Goal: Task Accomplishment & Management: Manage account settings

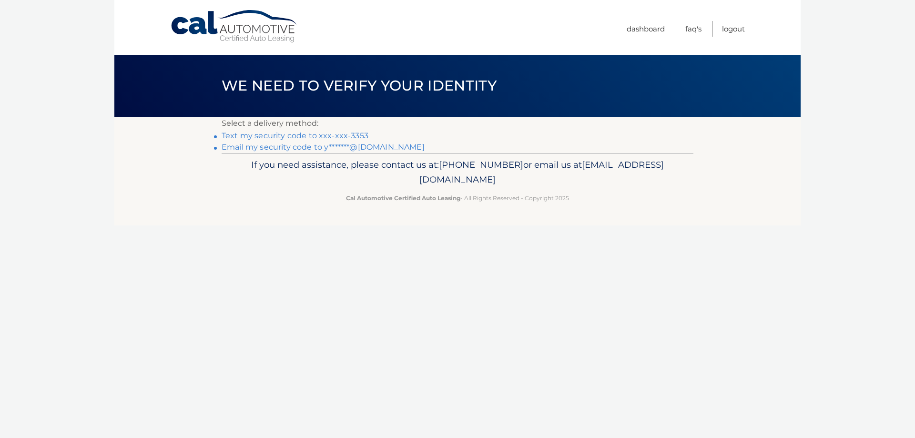
click at [266, 134] on link "Text my security code to xxx-xxx-3353" at bounding box center [295, 135] width 147 height 9
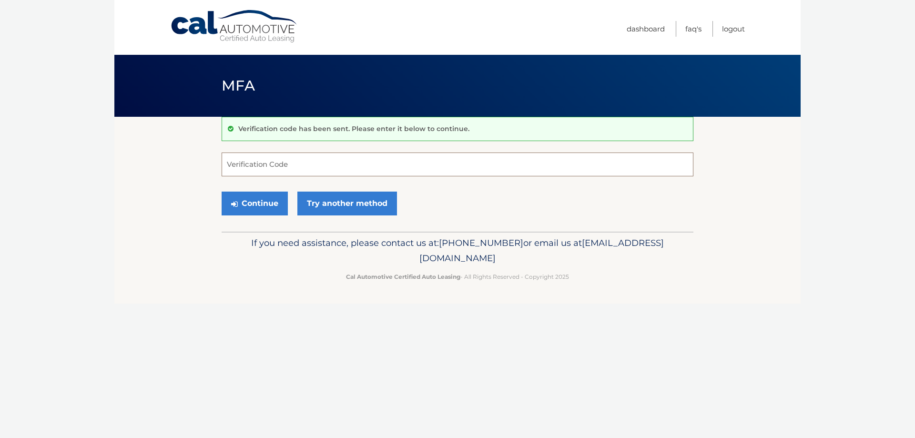
click at [313, 162] on input "Verification Code" at bounding box center [458, 165] width 472 height 24
type input "936983"
click at [270, 208] on button "Continue" at bounding box center [255, 204] width 66 height 24
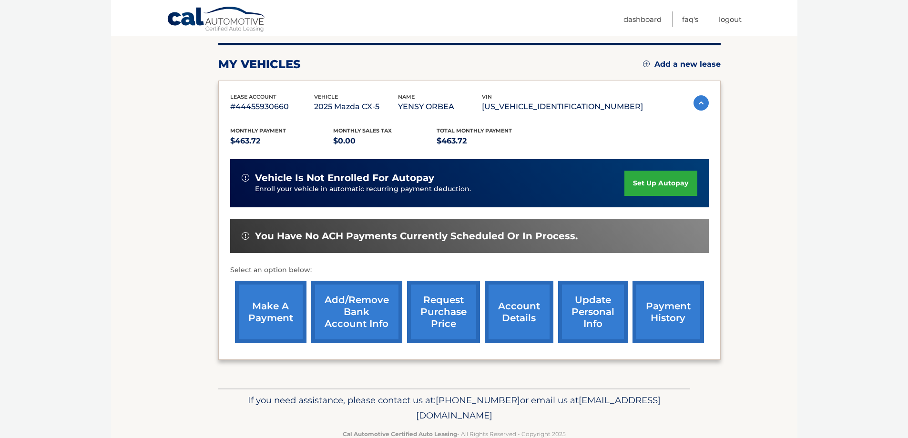
scroll to position [140, 0]
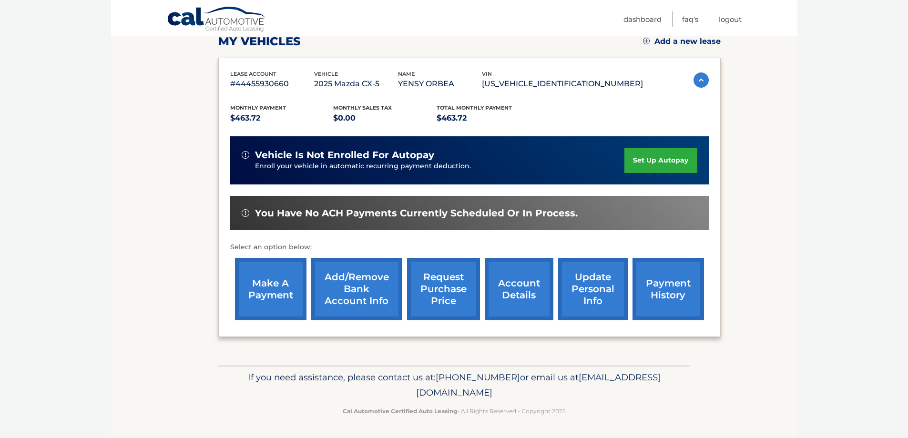
click at [512, 280] on link "account details" at bounding box center [519, 289] width 69 height 62
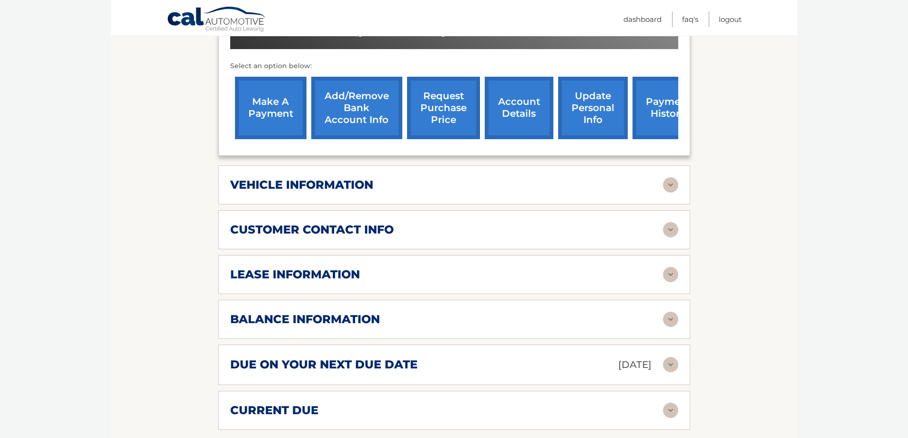
scroll to position [238, 0]
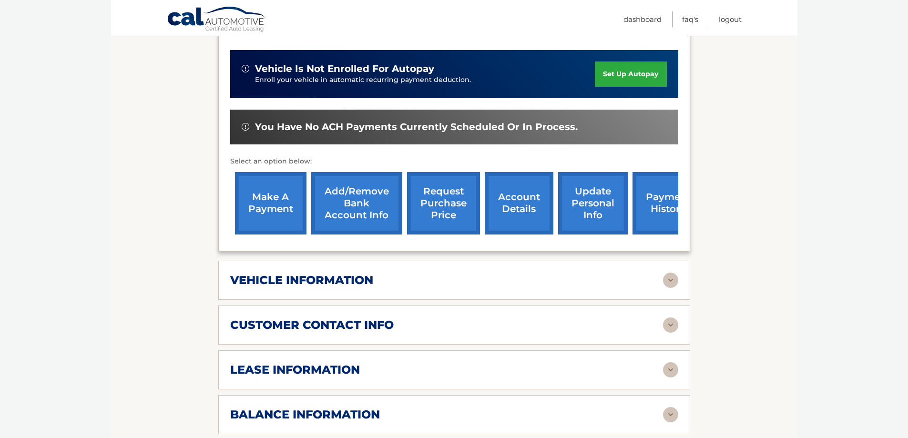
click at [662, 210] on link "payment history" at bounding box center [669, 203] width 72 height 62
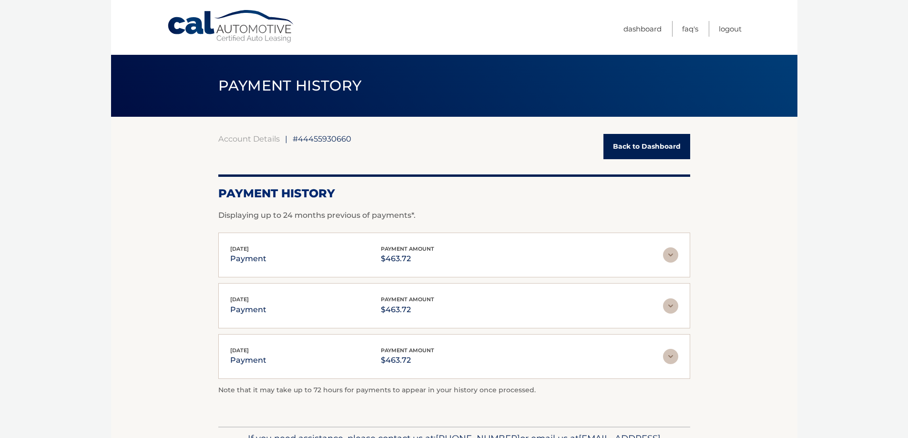
click at [677, 249] on img at bounding box center [670, 254] width 15 height 15
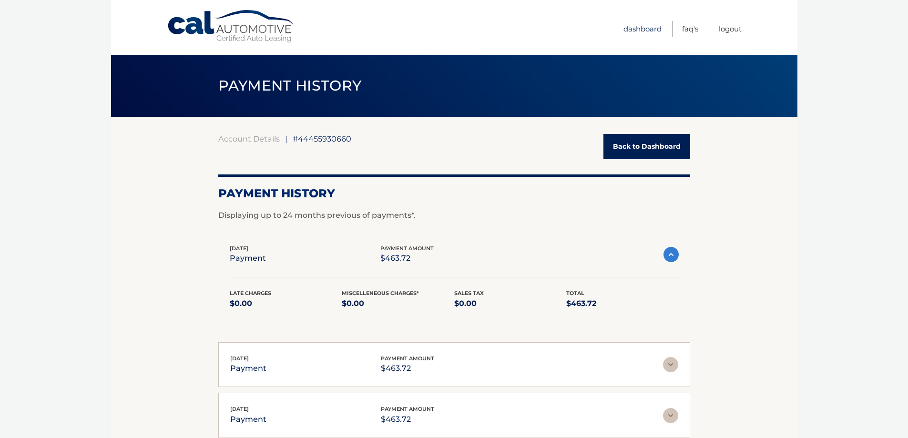
click at [633, 29] on link "Dashboard" at bounding box center [643, 29] width 38 height 16
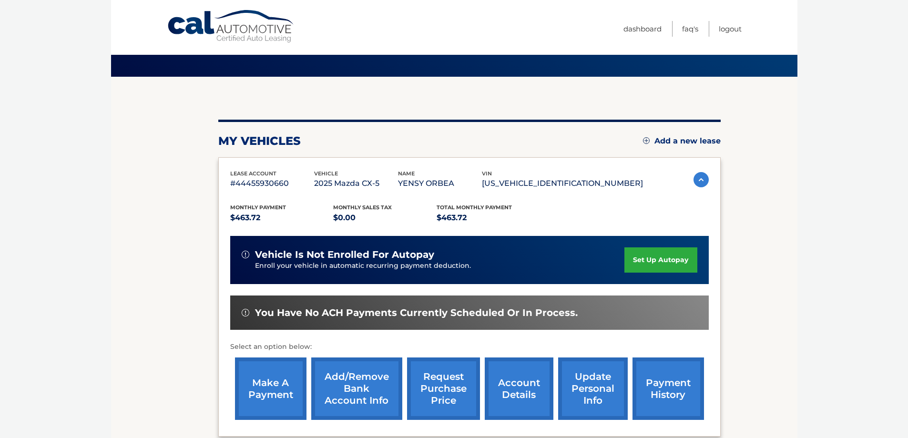
scroll to position [95, 0]
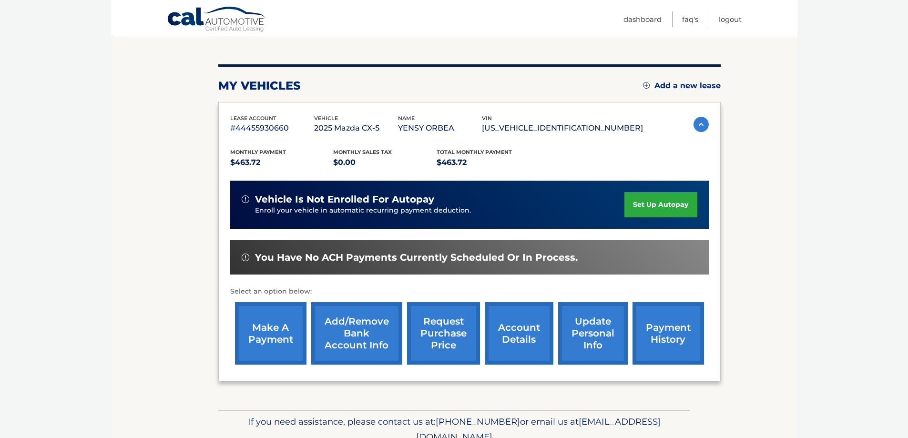
click at [269, 337] on link "make a payment" at bounding box center [271, 333] width 72 height 62
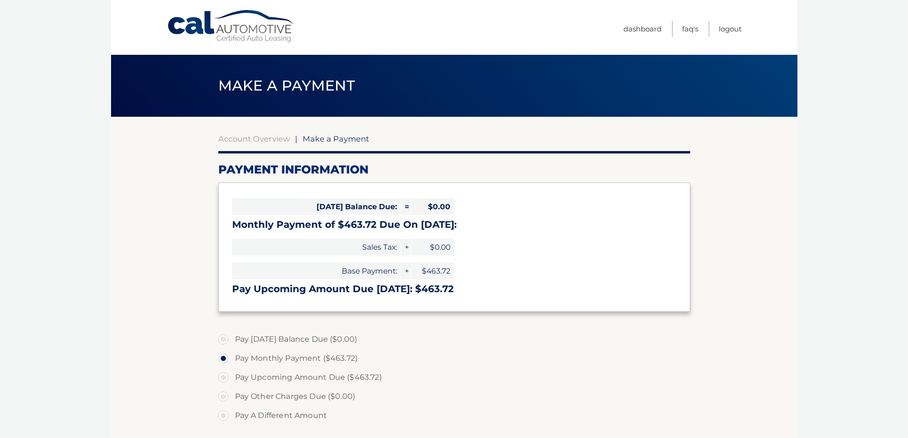
select select "OTg3NGQ4MmEtZjhiYy00OTIzLThhMGQtZGU1NjgxYjU2MjBh"
click at [740, 30] on link "Logout" at bounding box center [730, 29] width 23 height 16
